Goal: Transaction & Acquisition: Subscribe to service/newsletter

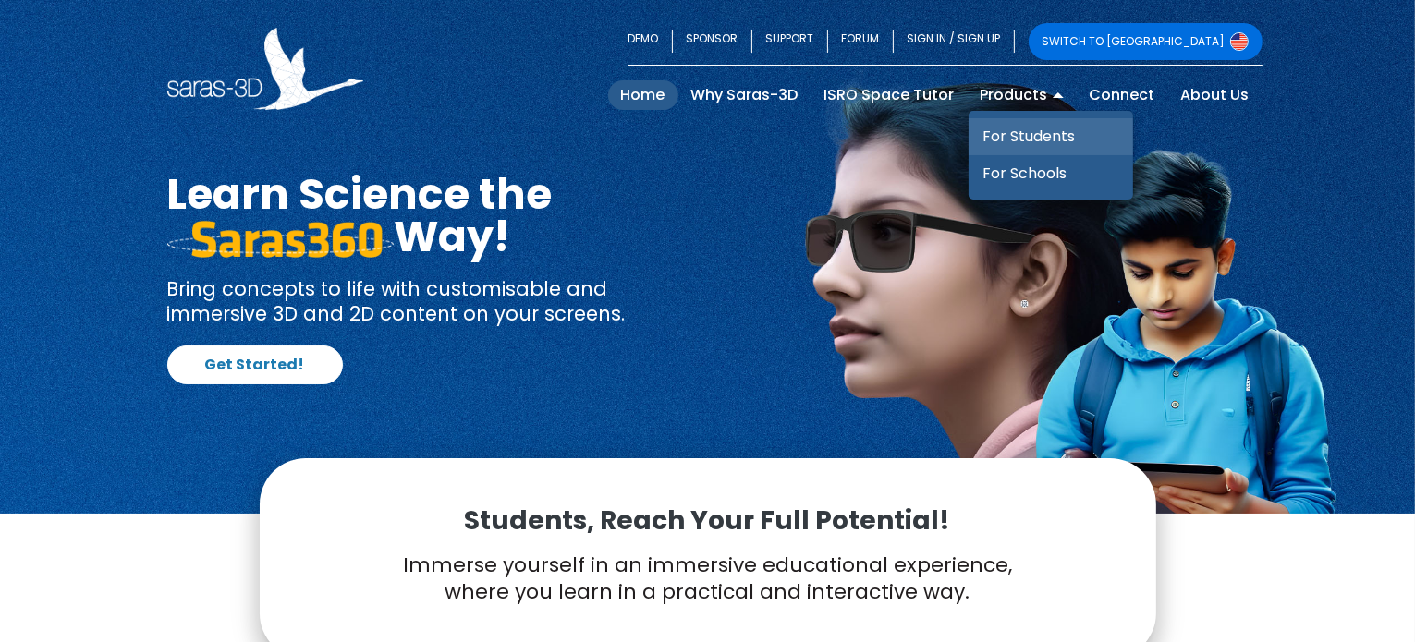
click at [1024, 136] on link "For Students" at bounding box center [1050, 136] width 164 height 37
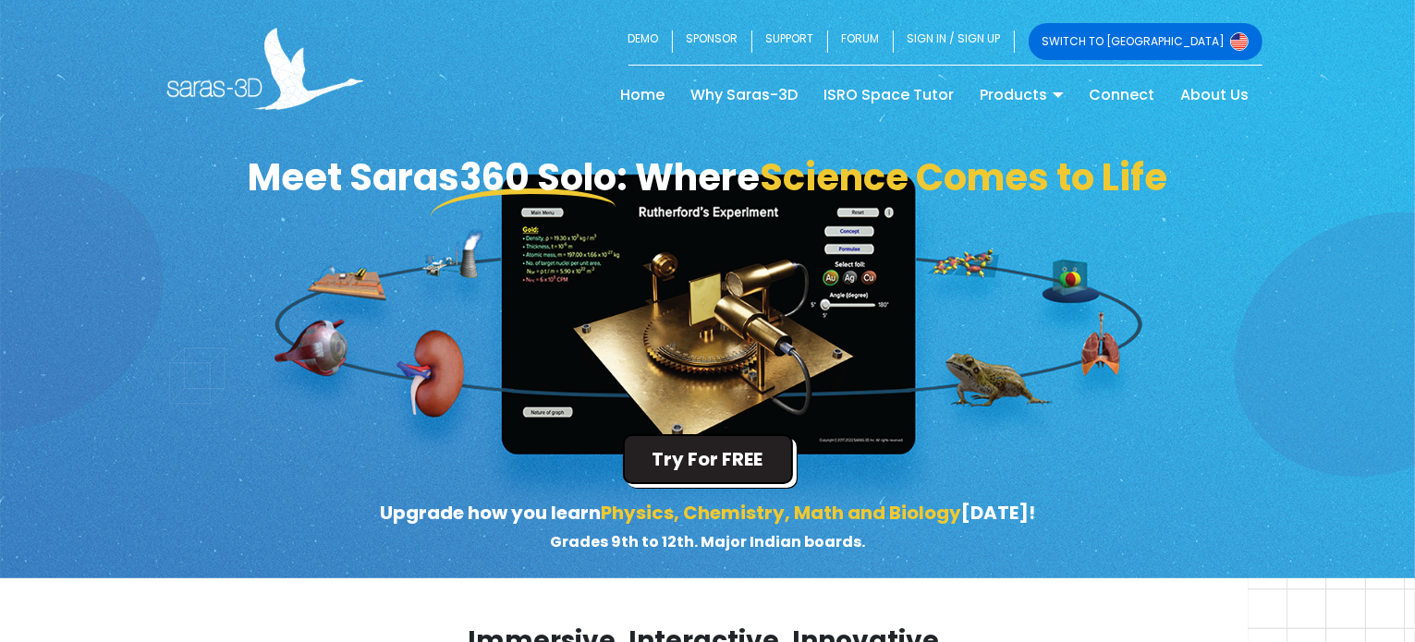
click at [719, 470] on button "Try For FREE" at bounding box center [708, 459] width 170 height 50
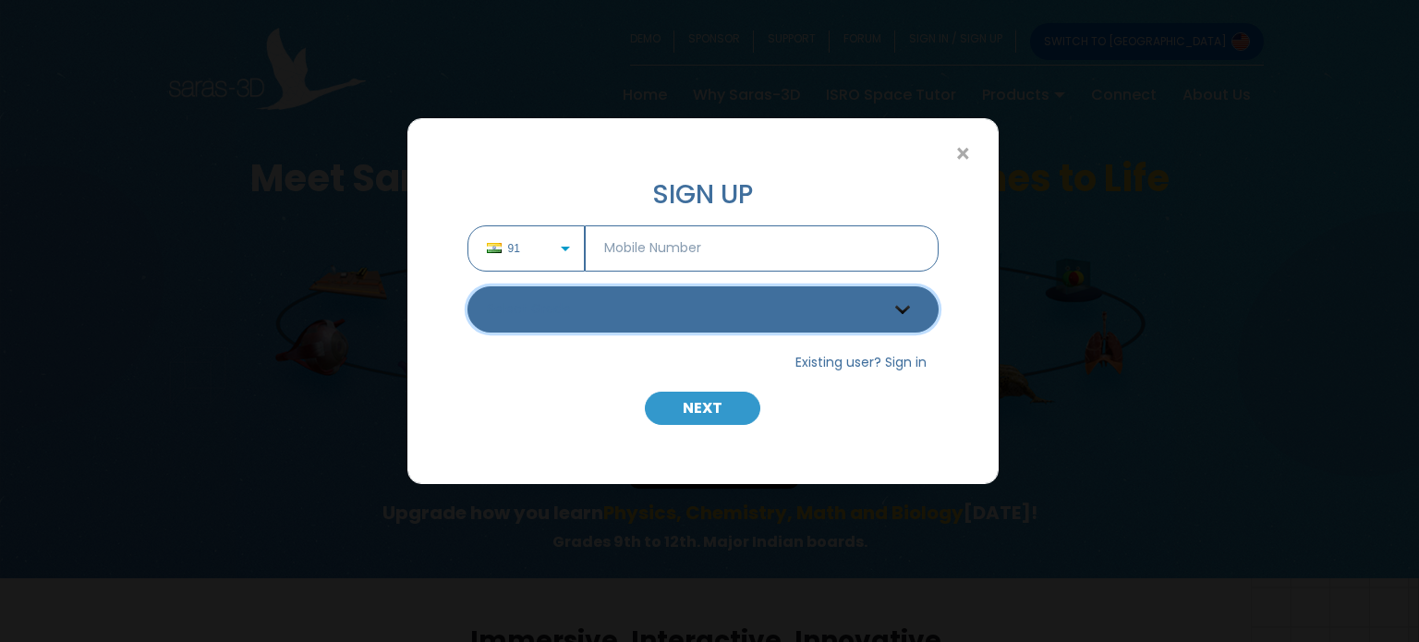
click at [668, 305] on select "Select Grade Grade 9 th Grade 10 th Grade 11 th Grade 12 th" at bounding box center [703, 309] width 471 height 46
select select "12"
click at [468, 286] on select "Select Grade Grade 9 th Grade 10 th Grade 11 th Grade 12 th" at bounding box center [703, 309] width 471 height 46
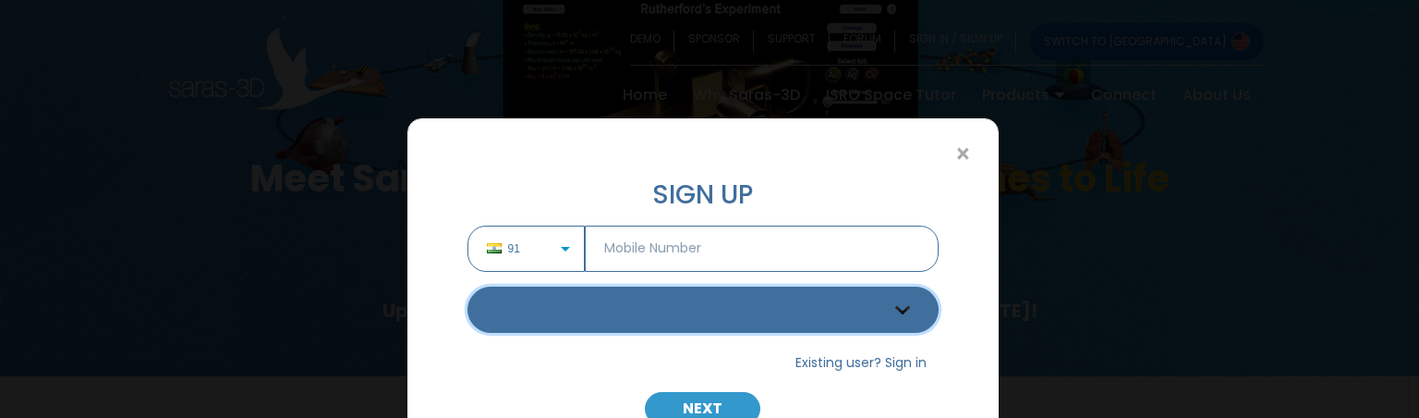
click at [609, 325] on select "Select Grade Grade 9 th Grade 10 th Grade 11 th Grade 12 th" at bounding box center [703, 309] width 471 height 46
click at [606, 331] on select "Select Grade Grade 9 th Grade 10 th Grade 11 th Grade 12 th" at bounding box center [703, 309] width 471 height 46
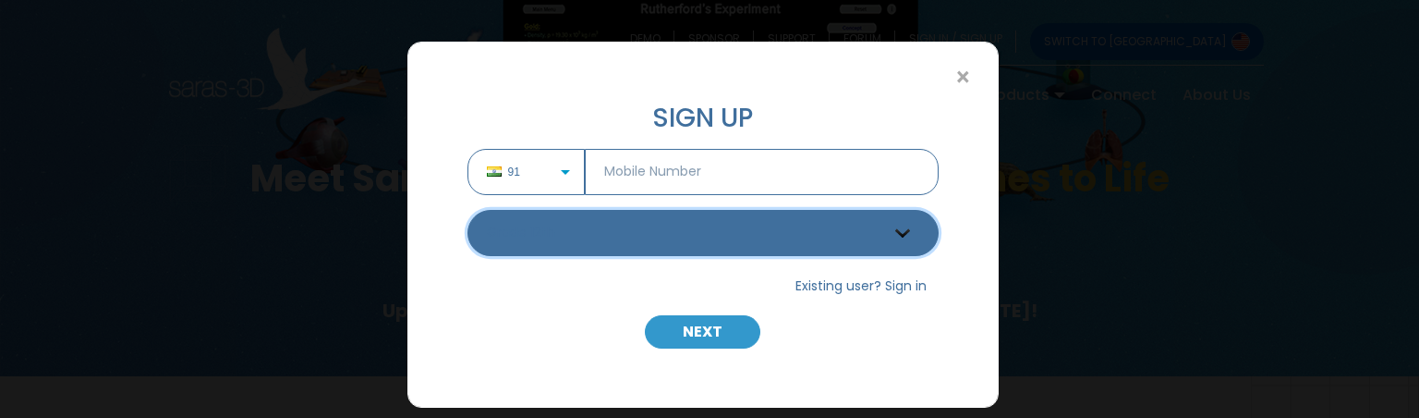
scroll to position [78, 0]
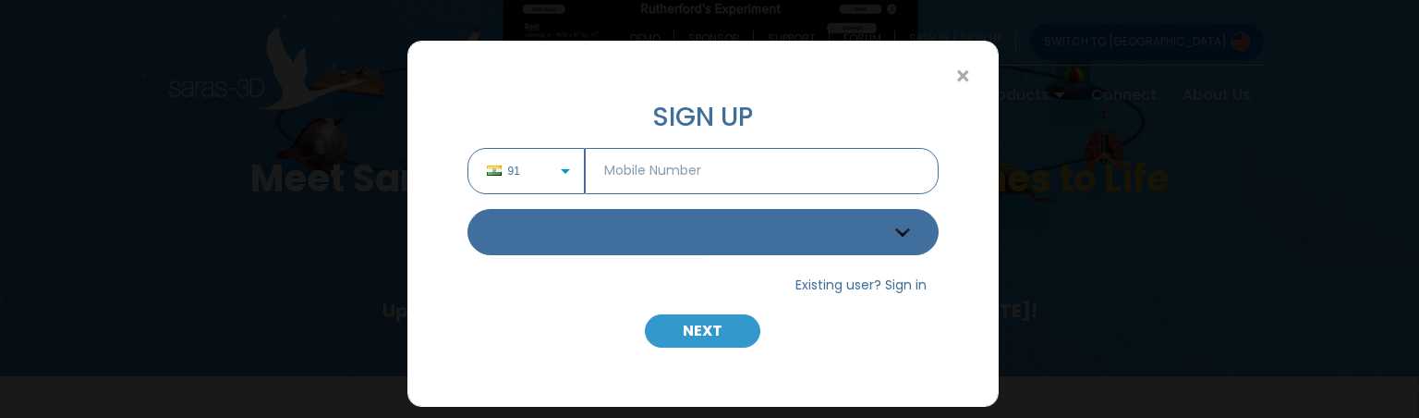
click at [514, 169] on span "91" at bounding box center [524, 171] width 32 height 17
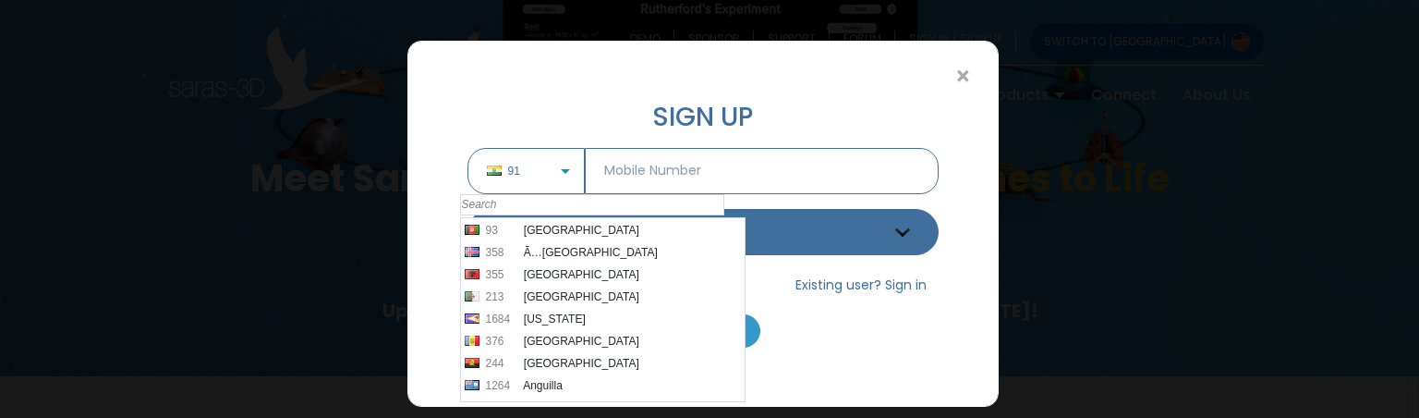
click at [536, 176] on div "91" at bounding box center [527, 171] width 118 height 46
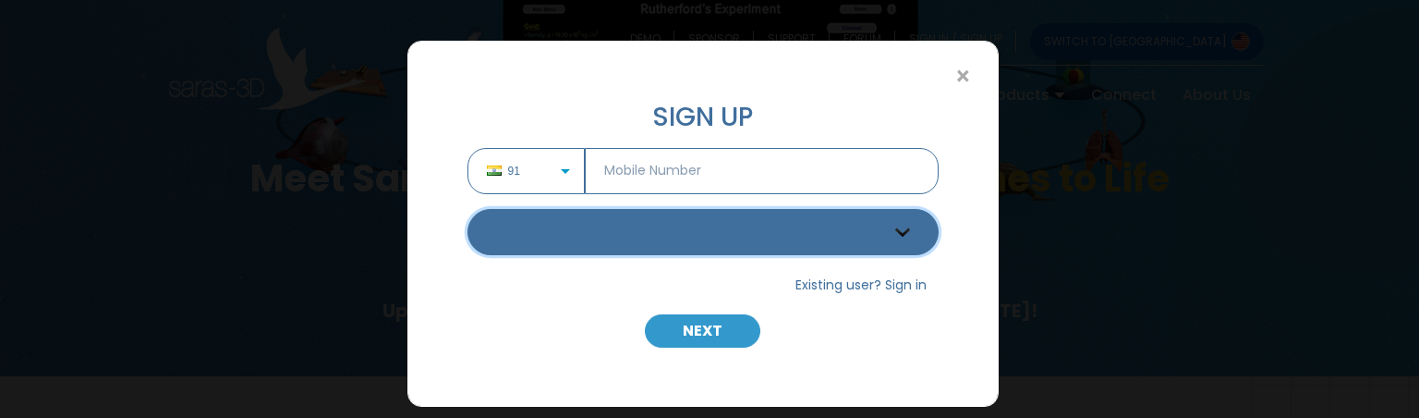
click at [876, 222] on select "Select Grade Grade 9 th Grade 10 th Grade 11 th Grade 12 th" at bounding box center [703, 232] width 471 height 46
click at [800, 236] on select "Select Grade Grade 9 th Grade 10 th Grade 11 th Grade 12 th" at bounding box center [703, 232] width 471 height 46
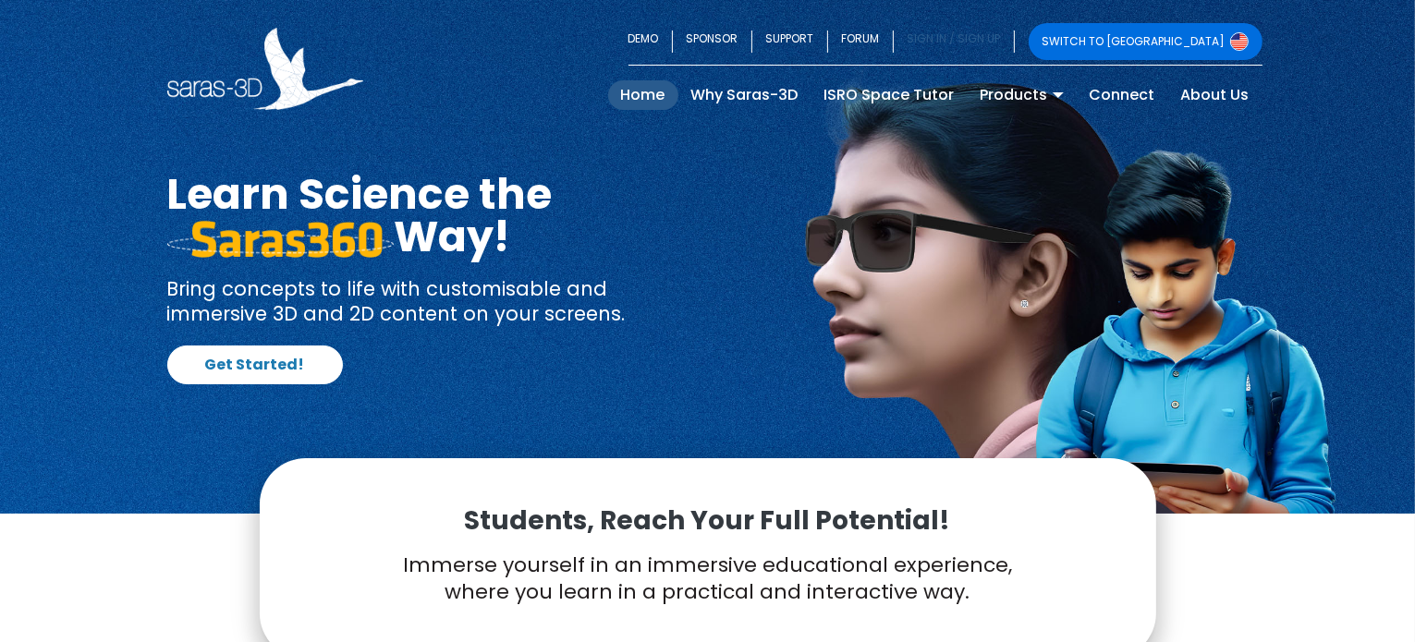
click at [1015, 41] on link "SIGN IN / SIGN UP" at bounding box center [954, 41] width 121 height 37
